Goal: Transaction & Acquisition: Purchase product/service

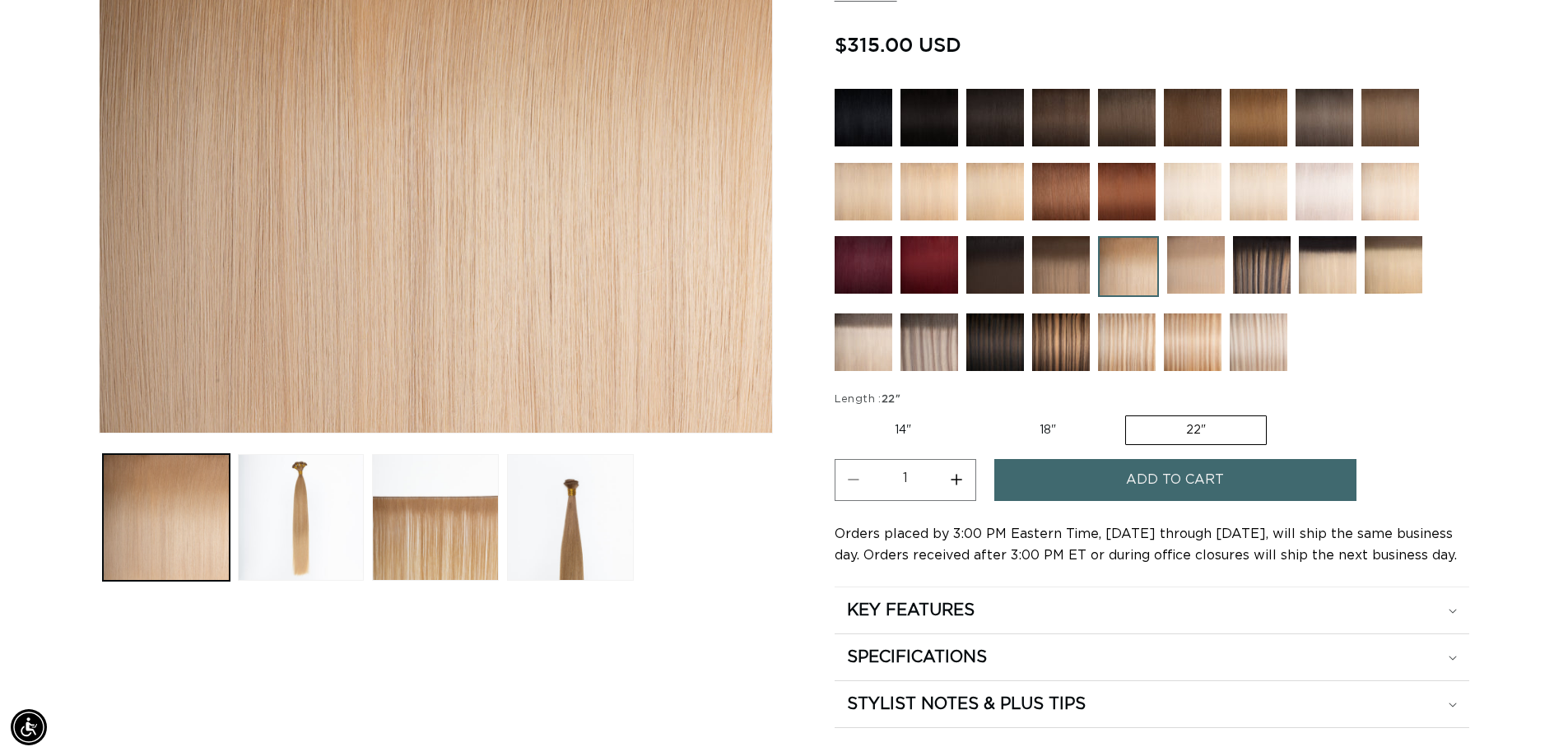
scroll to position [0, 1451]
click at [1021, 430] on label "18" Variant sold out or unavailable" at bounding box center [1047, 430] width 136 height 28
click at [980, 413] on input "18" Variant sold out or unavailable" at bounding box center [979, 412] width 1 height 1
radio input "true"
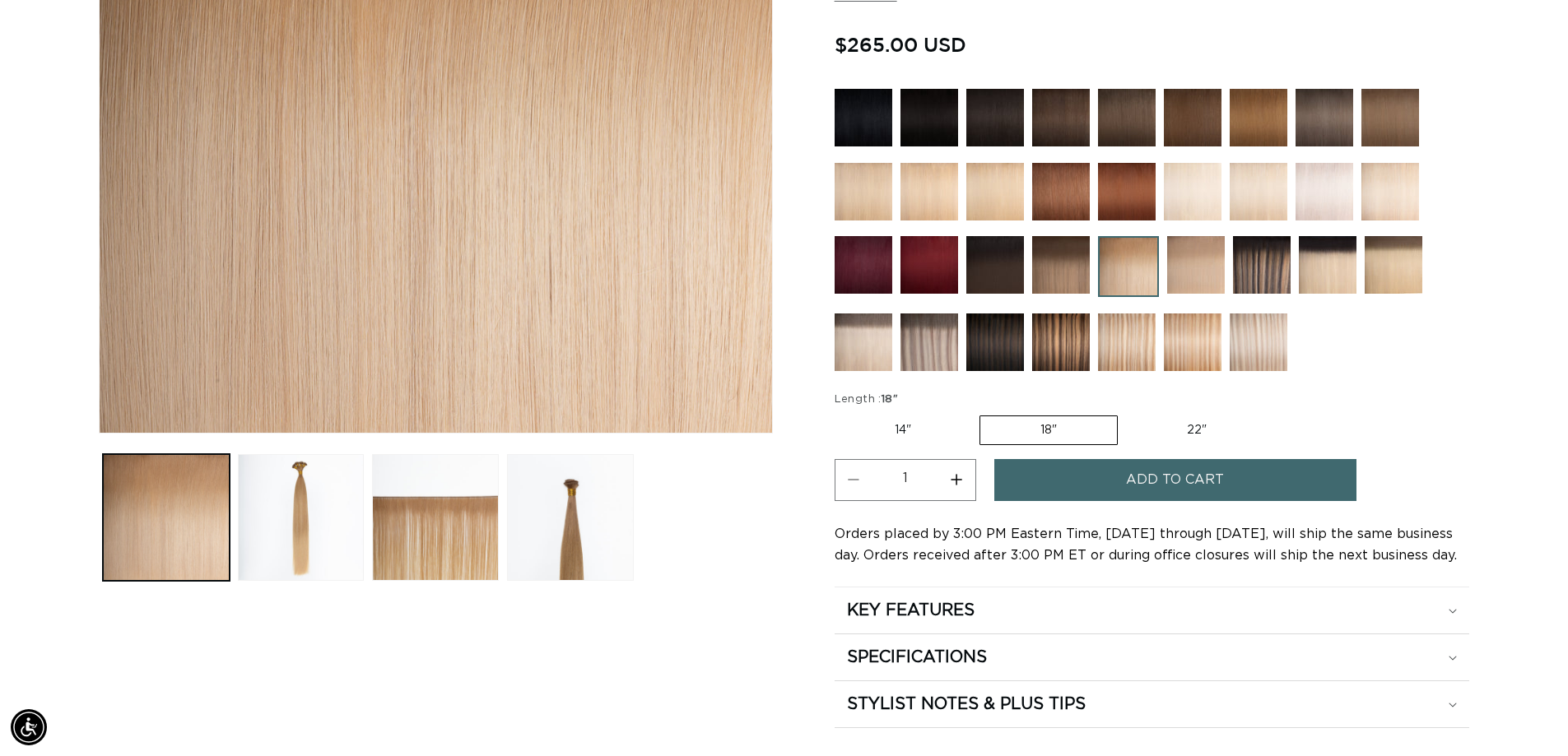
click at [1148, 327] on img at bounding box center [1126, 342] width 58 height 58
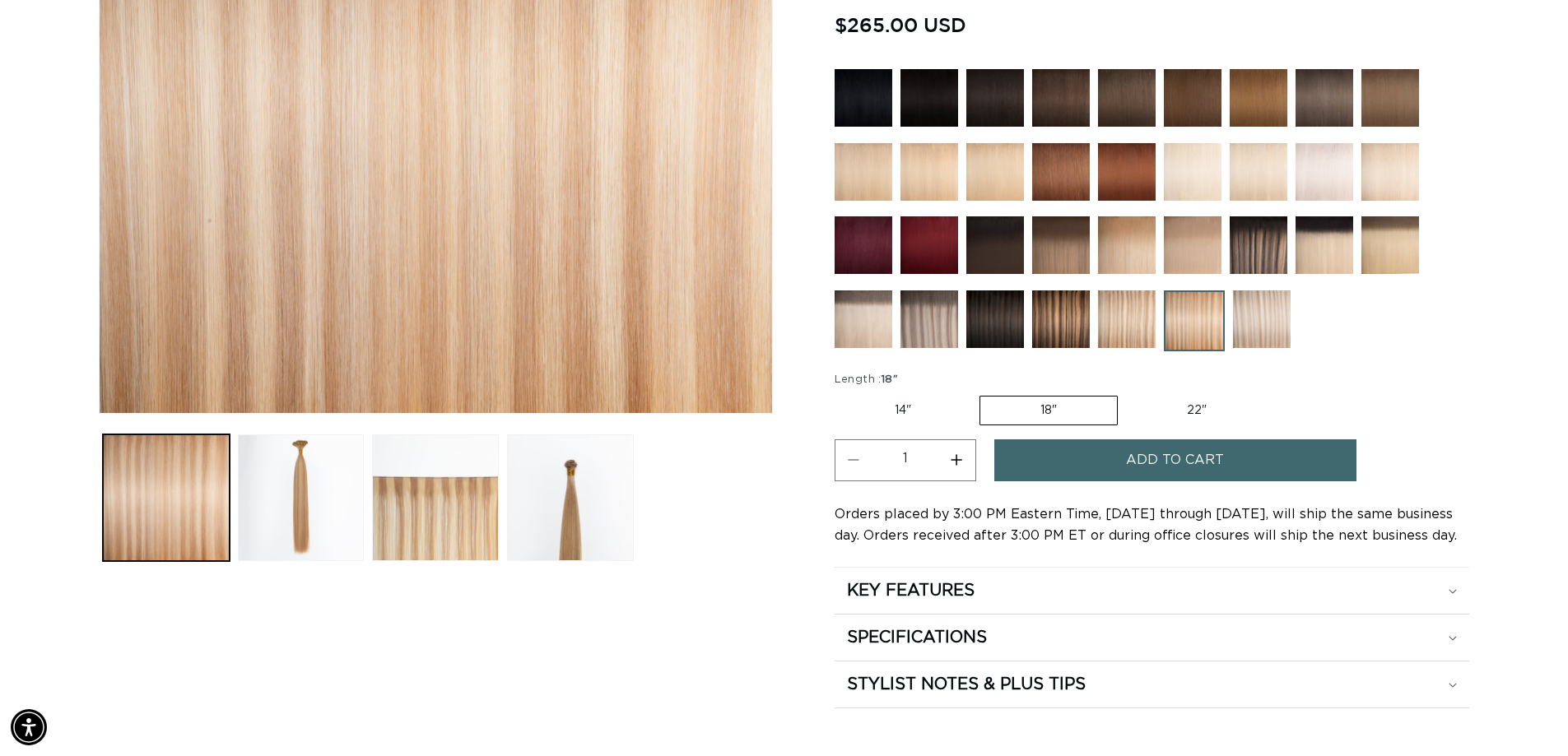
scroll to position [494, 0]
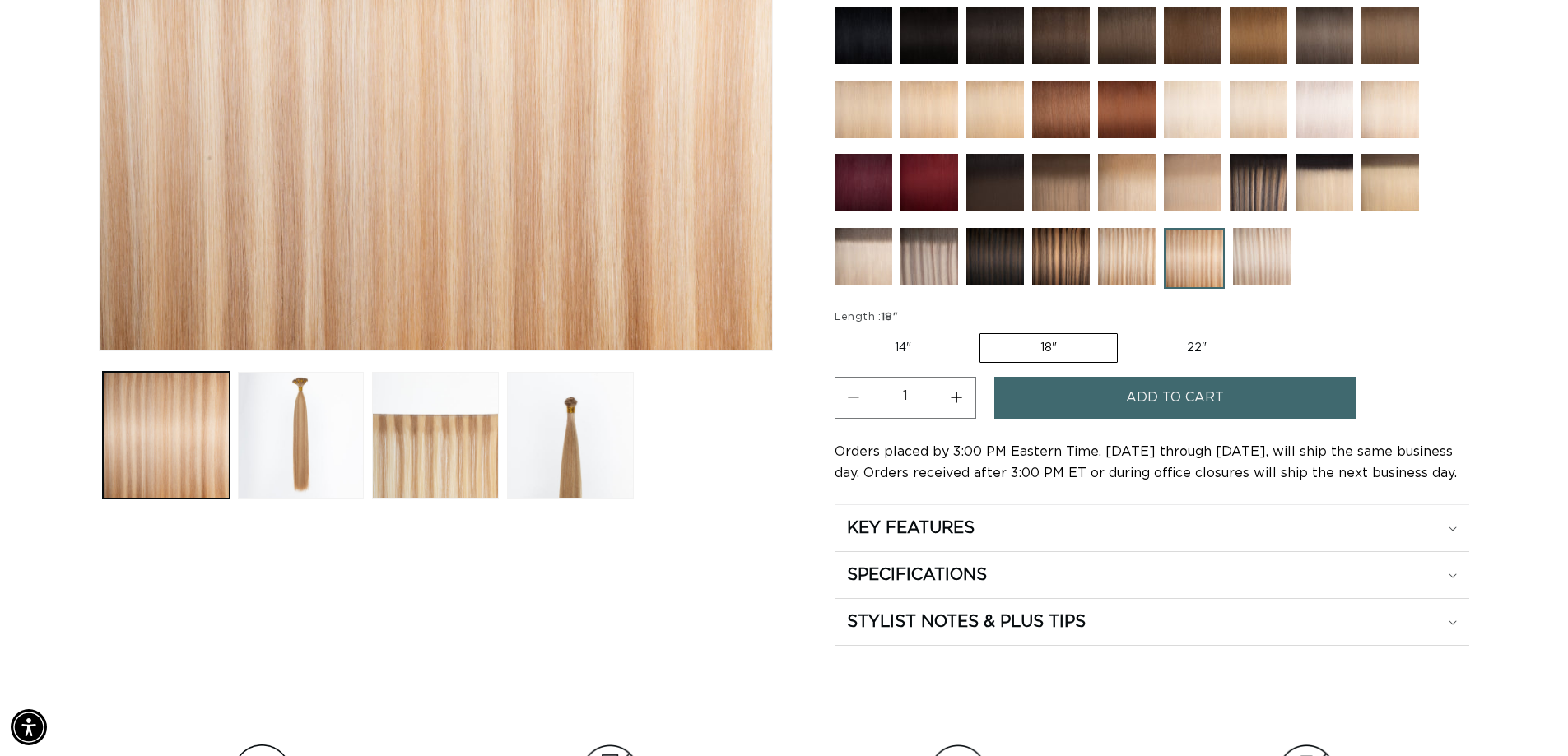
click at [905, 351] on label "14" Variant sold out or unavailable" at bounding box center [903, 348] width 136 height 28
click at [839, 331] on input "14" Variant sold out or unavailable" at bounding box center [838, 330] width 1 height 1
radio input "true"
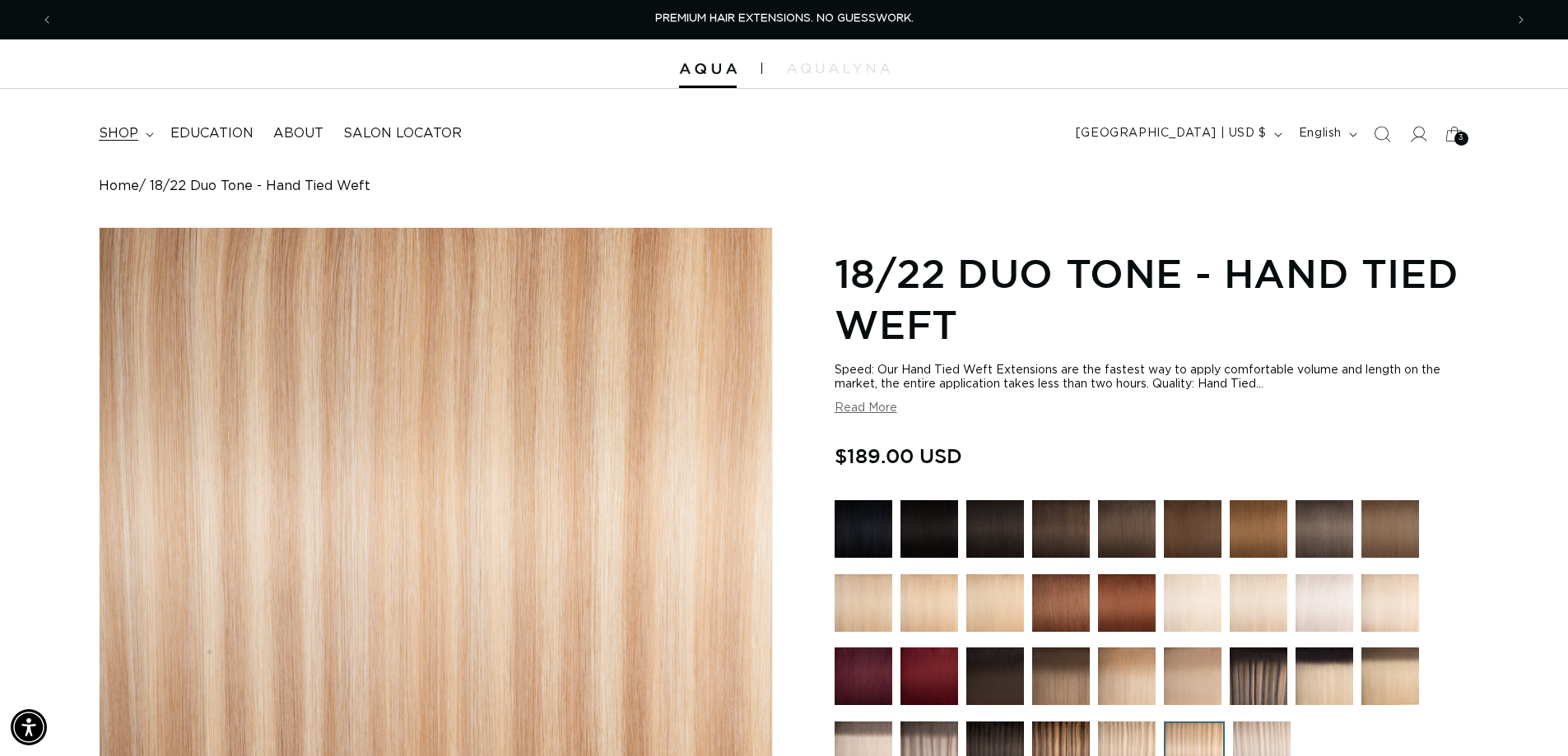
click at [118, 124] on summary "shop" at bounding box center [125, 133] width 72 height 37
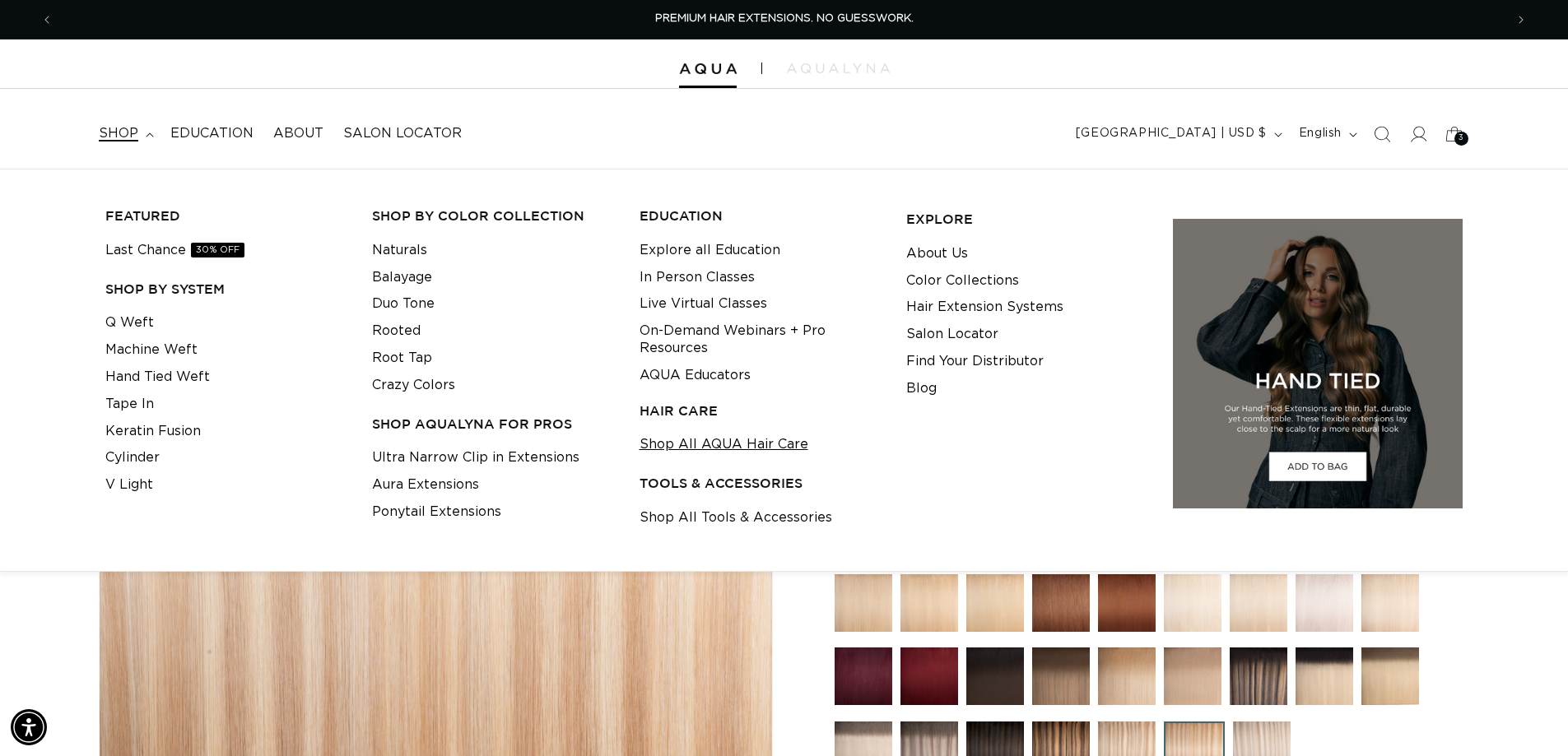
click at [759, 436] on link "Shop All AQUA Hair Care" at bounding box center [723, 445] width 168 height 28
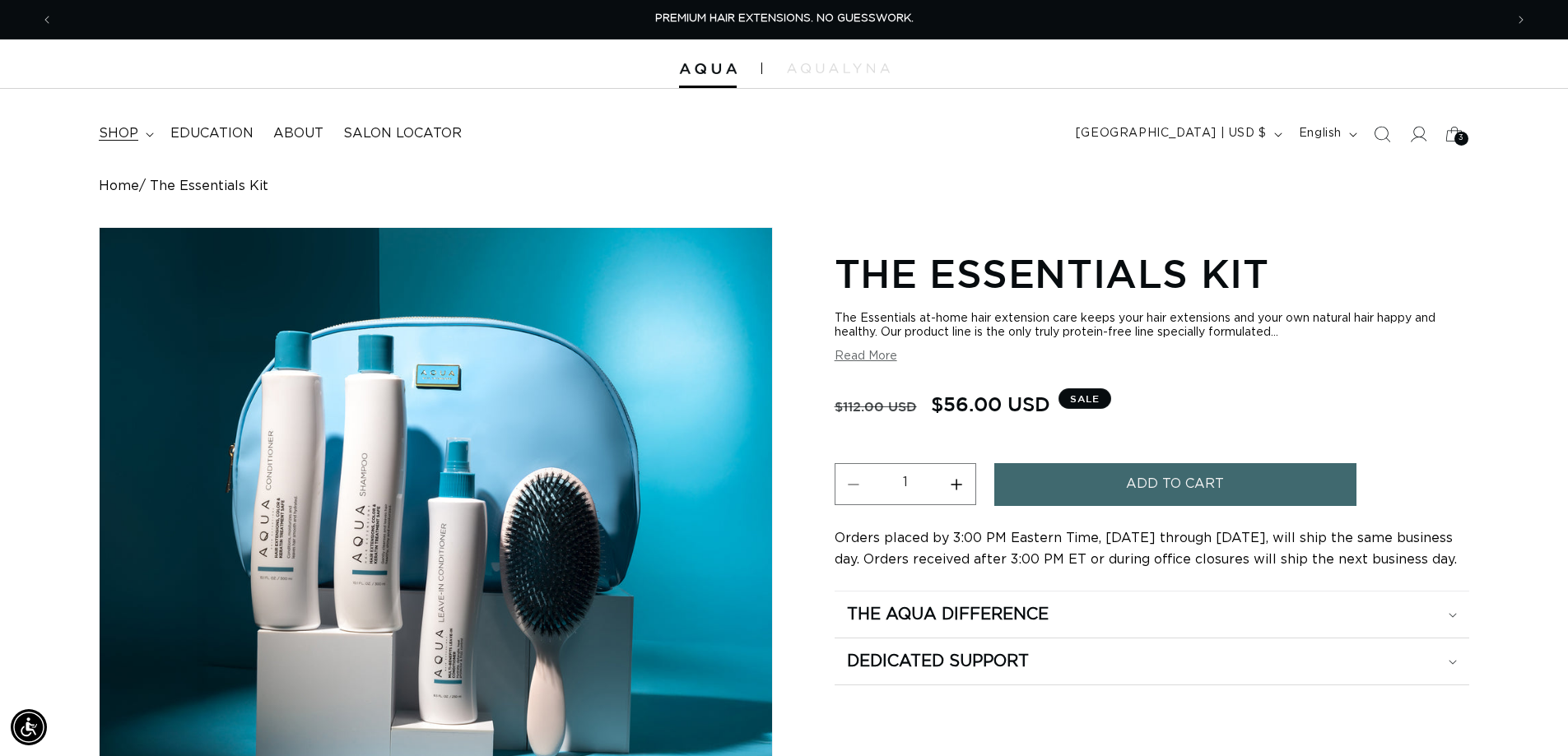
click at [122, 141] on span "shop" at bounding box center [118, 133] width 40 height 17
click at [1378, 124] on span "Search" at bounding box center [1381, 133] width 36 height 36
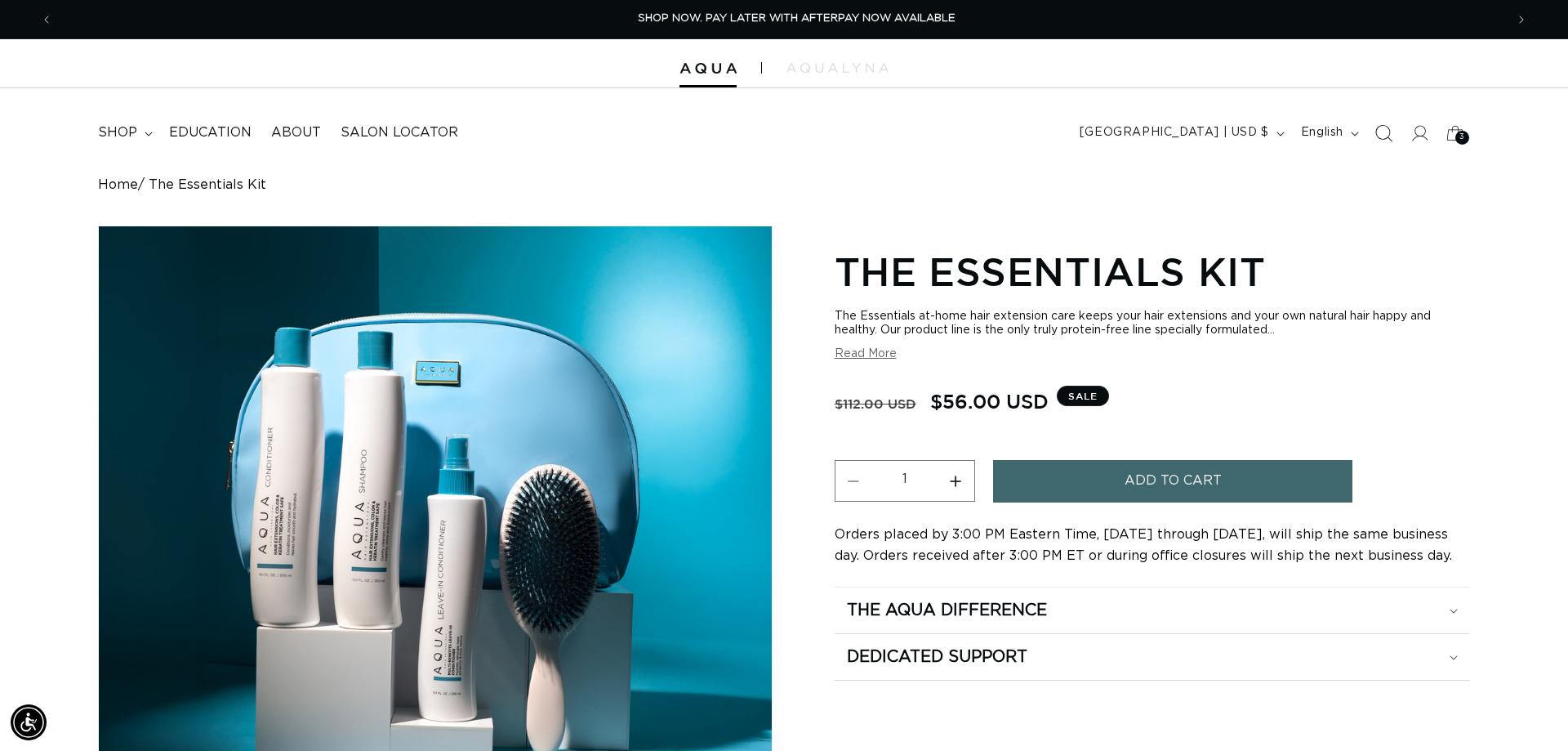
scroll to position [0, 1452]
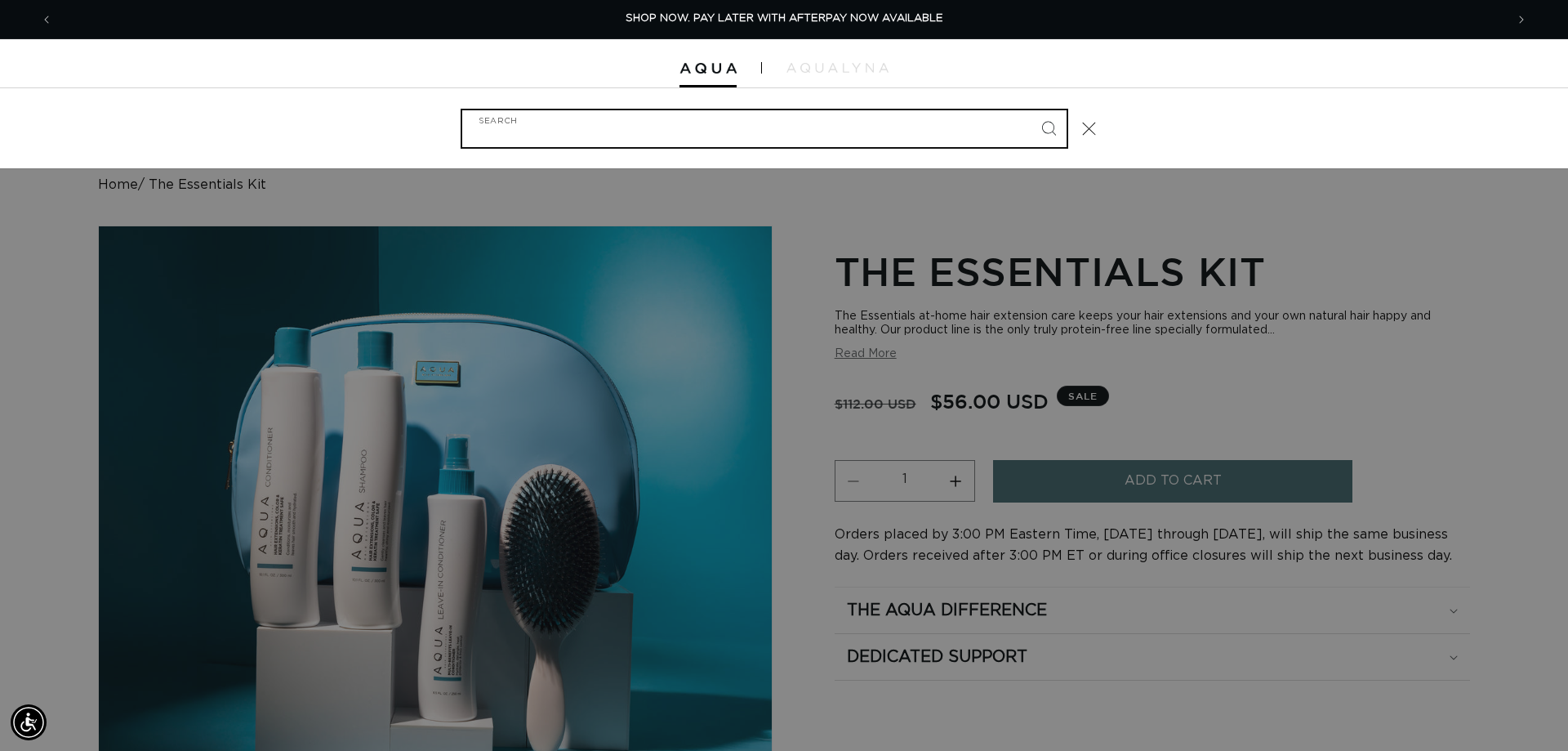
click at [664, 128] on input "Search" at bounding box center [764, 129] width 605 height 37
type input "halo"
click at [1031, 111] on button "Search" at bounding box center [1048, 128] width 36 height 36
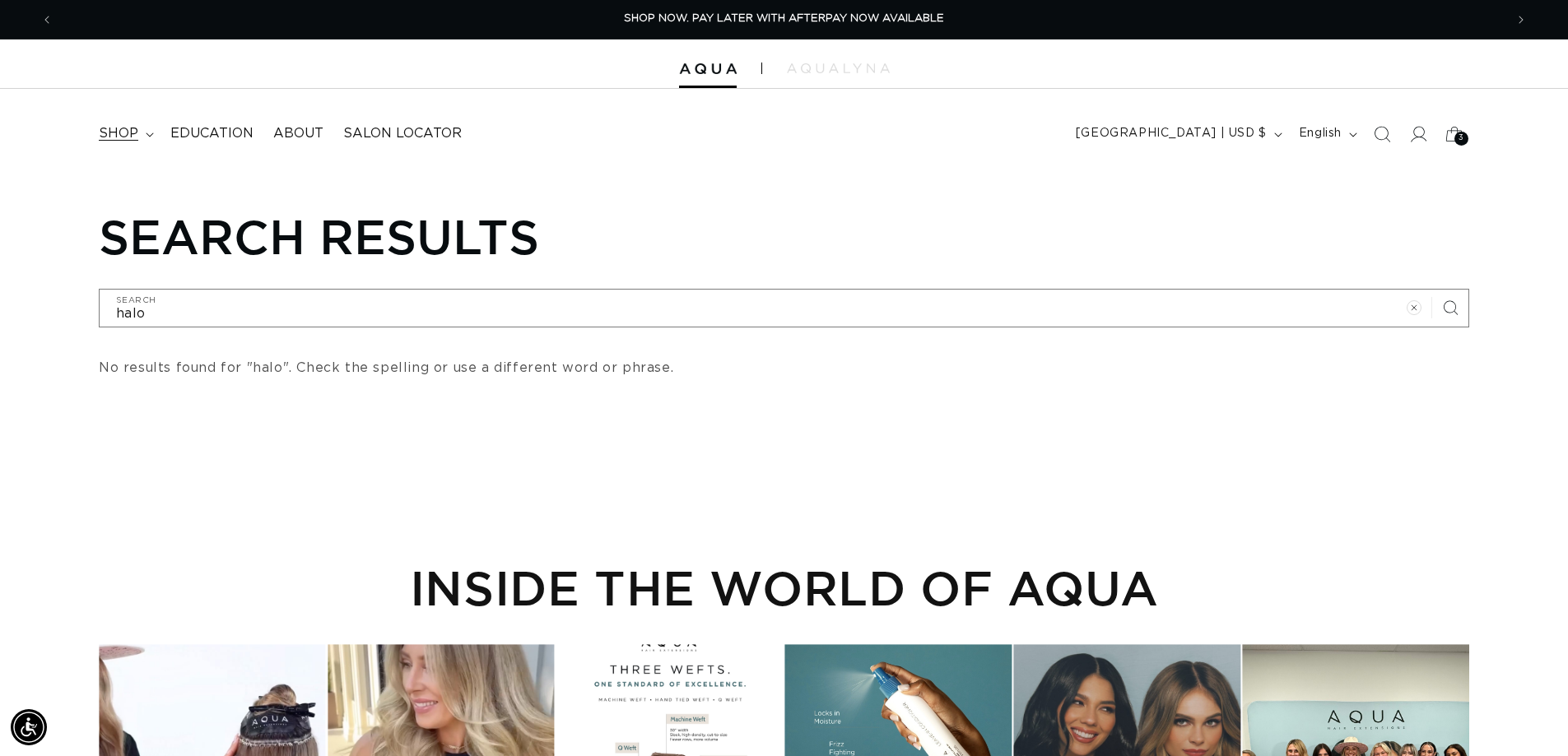
click at [118, 144] on summary "shop" at bounding box center [125, 133] width 72 height 37
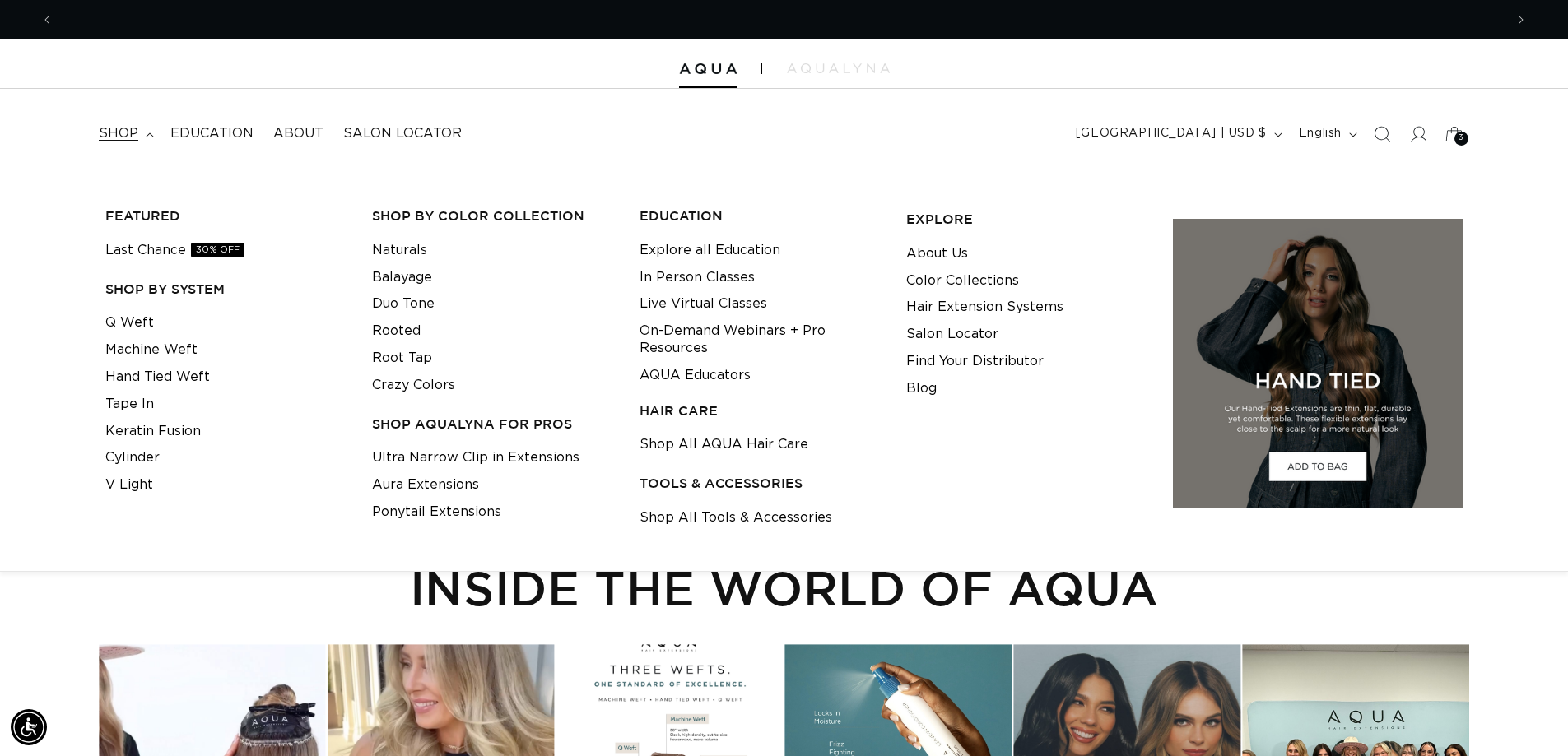
scroll to position [0, 2901]
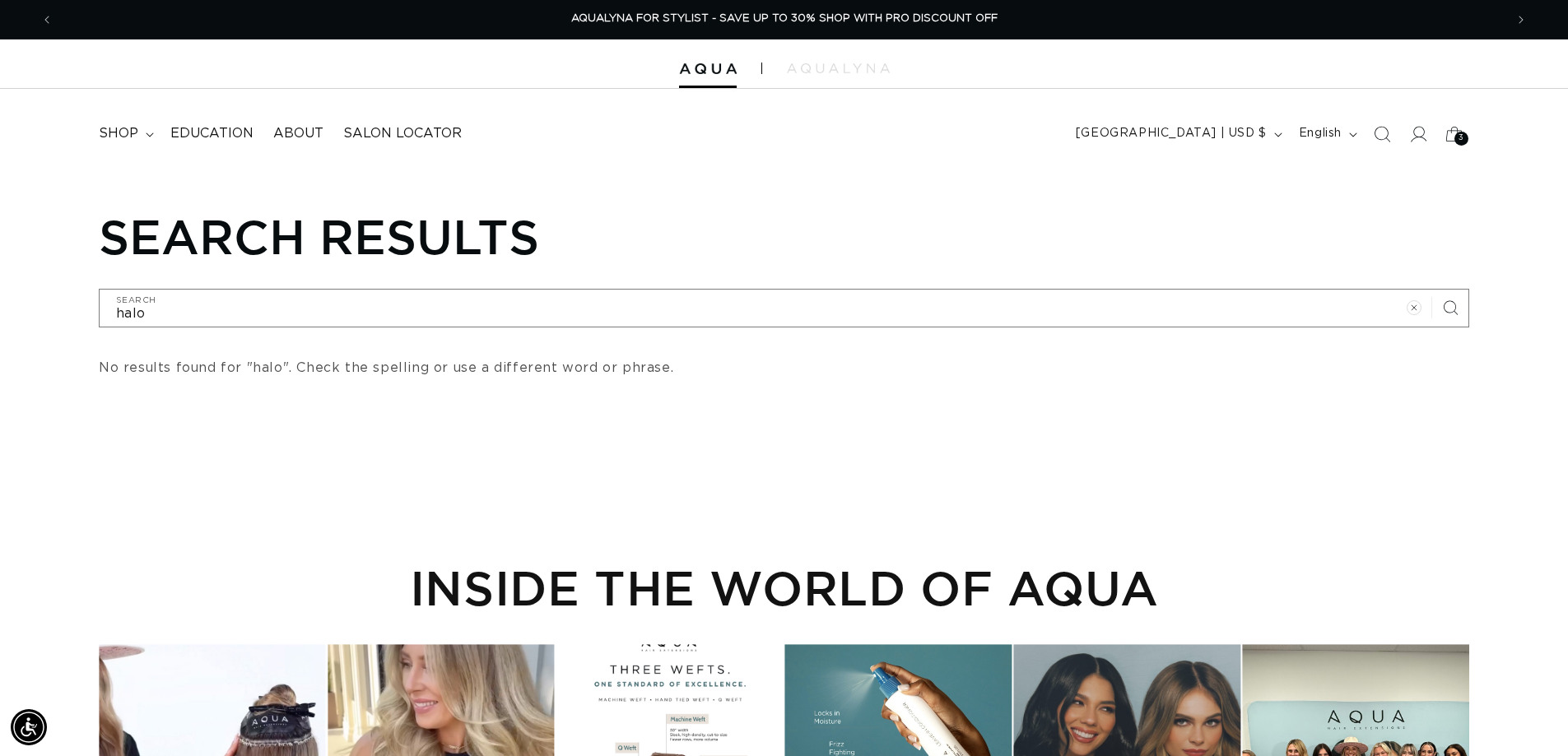
click at [40, 3] on div "PREMIUM HAIR EXTENSIONS. NO GUESSWORK. SHOP NOW. PAY LATER WITH AFTERPAY NOW AV…" at bounding box center [784, 19] width 1568 height 39
click at [40, 19] on span "Previous announcement" at bounding box center [47, 20] width 17 height 17
click at [48, 21] on icon "Previous announcement" at bounding box center [47, 20] width 6 height 18
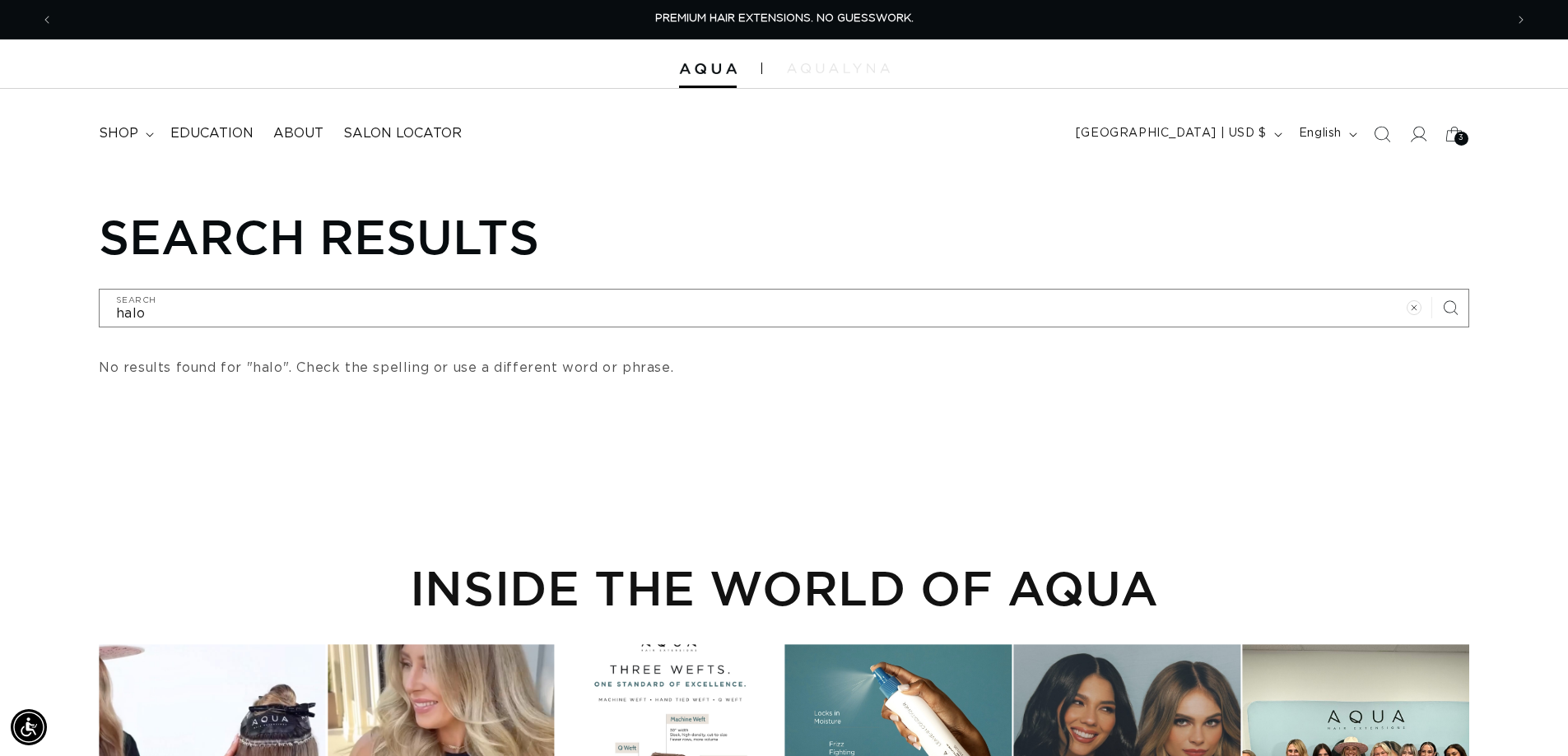
click at [827, 69] on img at bounding box center [838, 68] width 103 height 10
